Goal: Task Accomplishment & Management: Complete application form

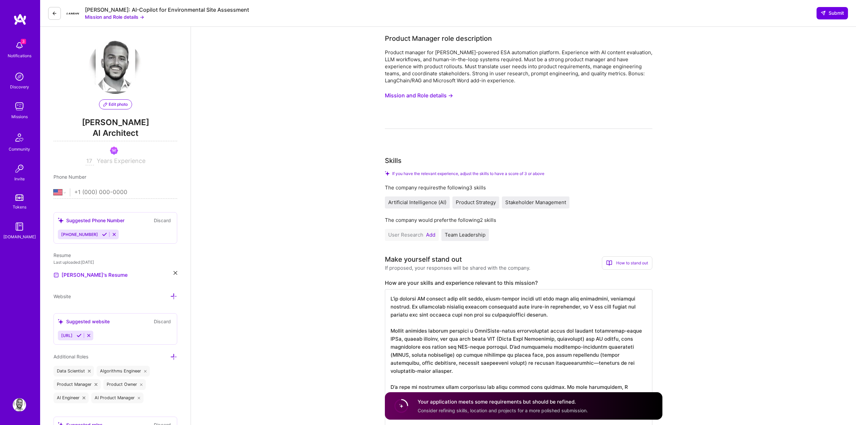
select select "US"
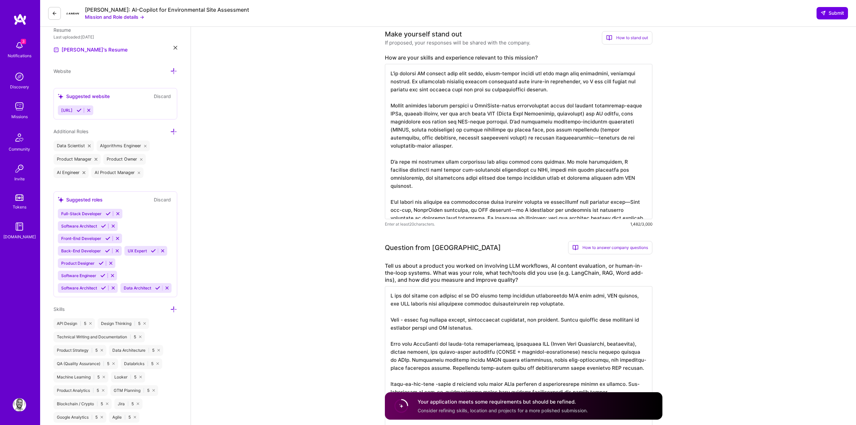
scroll to position [1, 0]
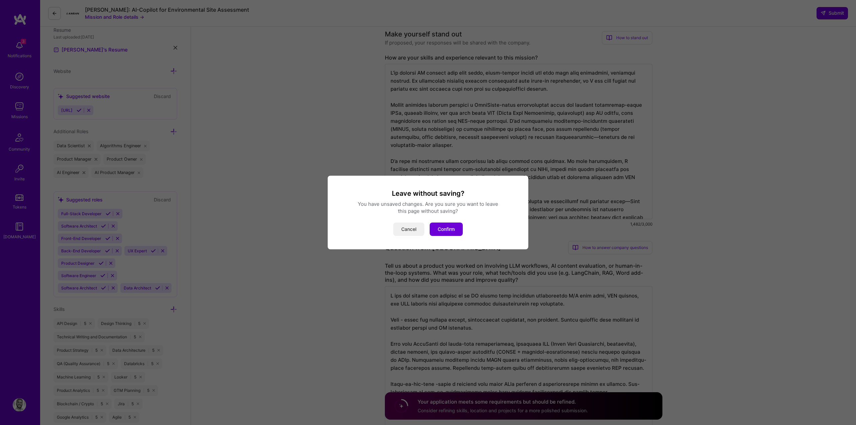
click at [405, 225] on button "Cancel" at bounding box center [408, 228] width 31 height 13
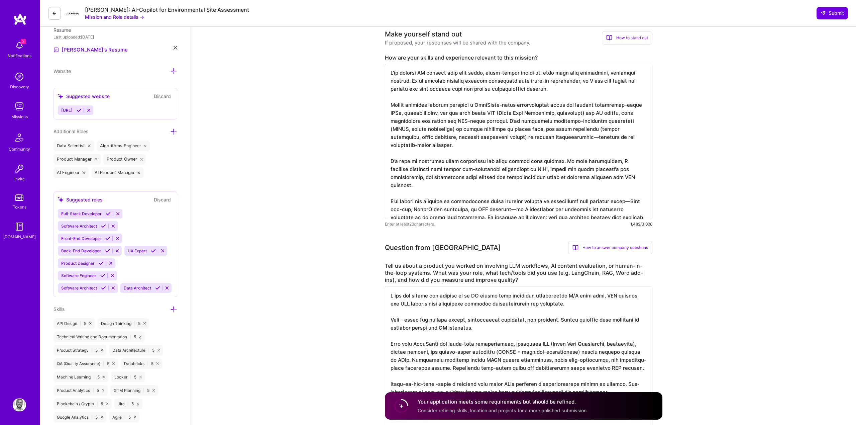
click at [22, 12] on div "3 Notifications Discovery Missions Community Invite Tokens [DOMAIN_NAME] Profile" at bounding box center [20, 212] width 40 height 425
click at [18, 19] on img at bounding box center [19, 19] width 13 height 12
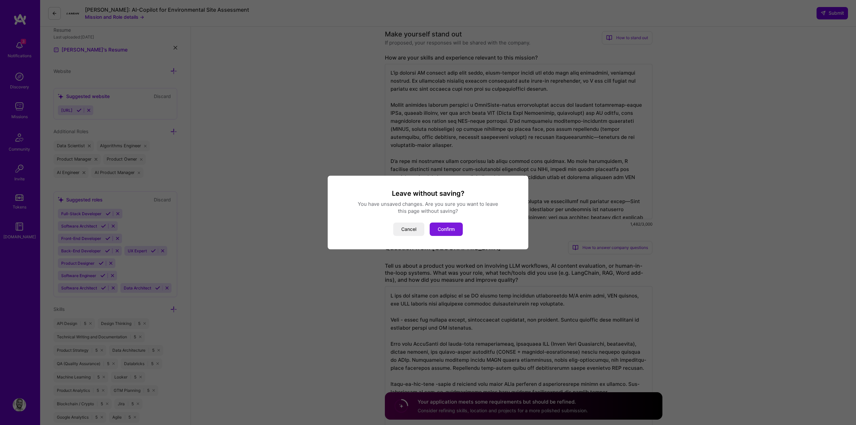
click at [448, 227] on button "Confirm" at bounding box center [446, 228] width 33 height 13
